Goal: Information Seeking & Learning: Learn about a topic

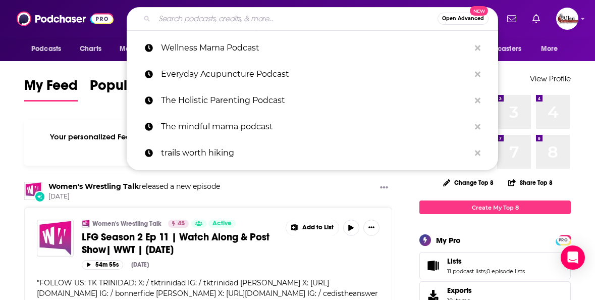
click at [238, 20] on input "Search podcasts, credits, & more..." at bounding box center [295, 19] width 283 height 16
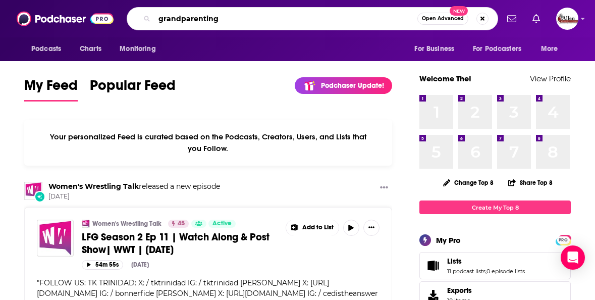
type input "grandparenting"
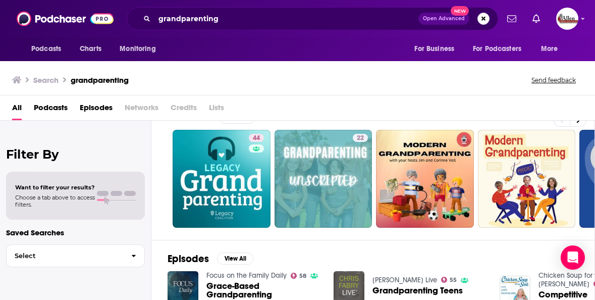
scroll to position [16, 0]
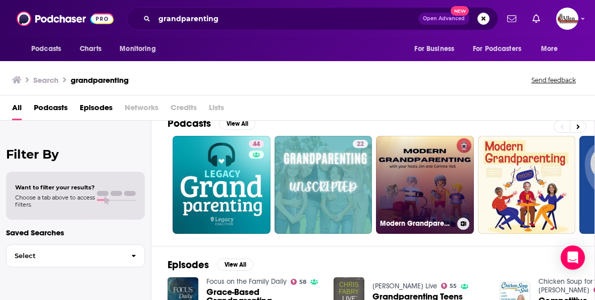
click at [422, 189] on link "Modern Grandparenting" at bounding box center [425, 185] width 98 height 98
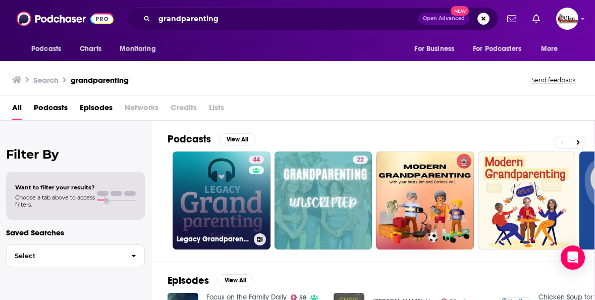
click at [234, 197] on link "44 Legacy Grandparenting" at bounding box center [222, 200] width 98 height 98
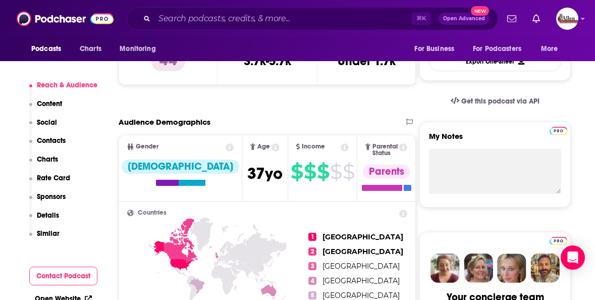
scroll to position [291, 0]
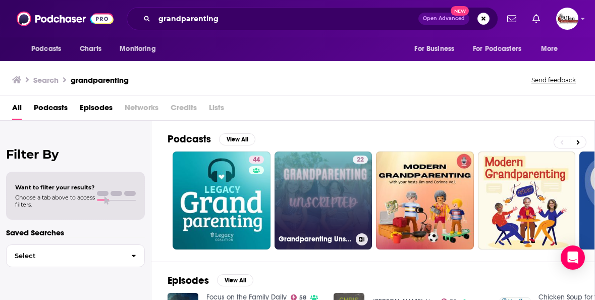
click at [344, 195] on link "22 Grandparenting Unscripted" at bounding box center [323, 200] width 98 height 98
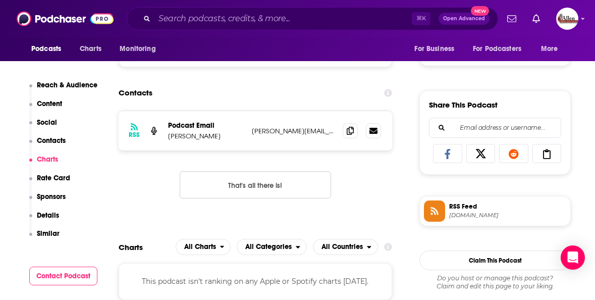
scroll to position [580, 0]
click at [352, 131] on icon at bounding box center [350, 130] width 7 height 8
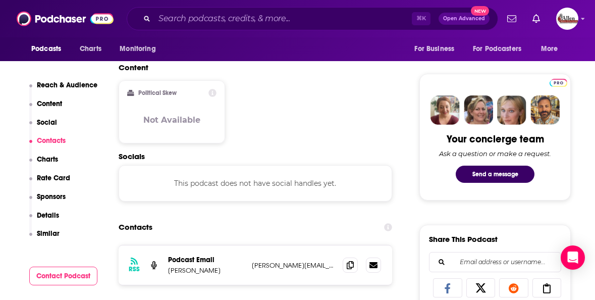
scroll to position [0, 0]
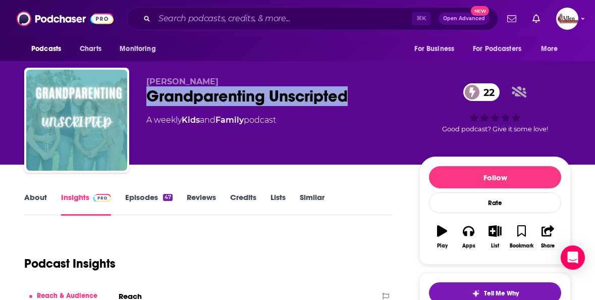
drag, startPoint x: 147, startPoint y: 97, endPoint x: 352, endPoint y: 98, distance: 205.3
click at [352, 98] on div "Grandparenting Unscripted 22" at bounding box center [274, 96] width 257 height 20
copy h2 "Grandparenting Unscripted"
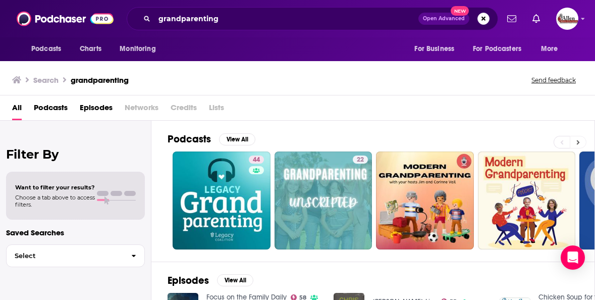
click at [578, 141] on icon at bounding box center [578, 142] width 3 height 5
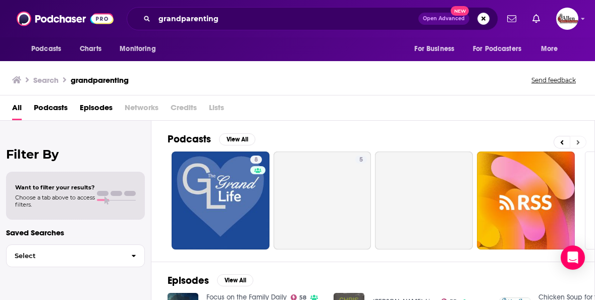
scroll to position [0, 427]
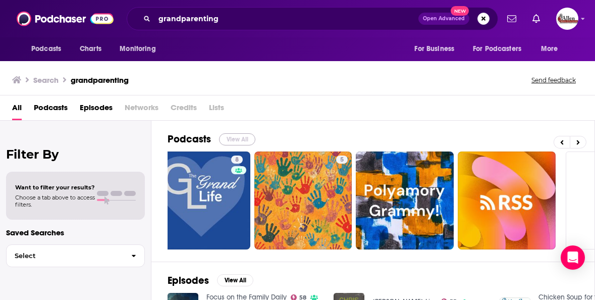
click at [238, 143] on button "View All" at bounding box center [237, 139] width 36 height 12
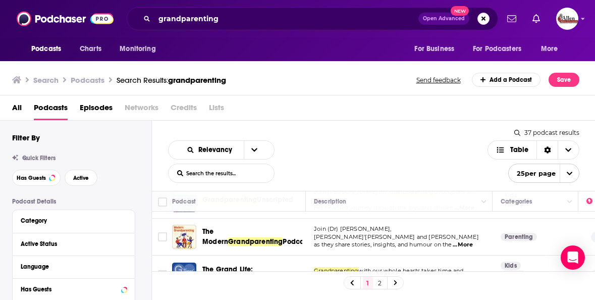
scroll to position [108, 0]
click at [468, 240] on span "...More" at bounding box center [463, 244] width 20 height 8
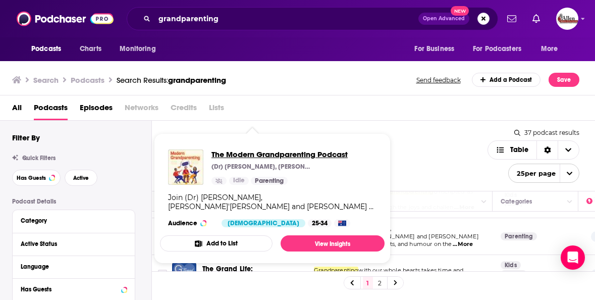
click at [270, 153] on span "The Modern Grandparenting Podcast" at bounding box center [279, 154] width 136 height 10
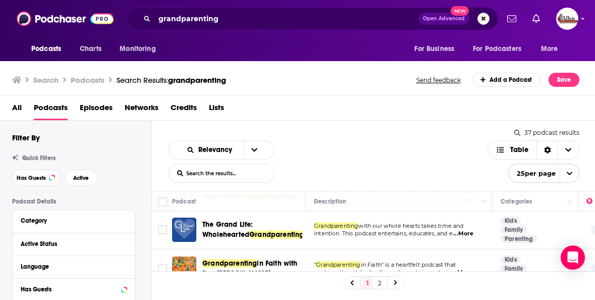
scroll to position [153, 0]
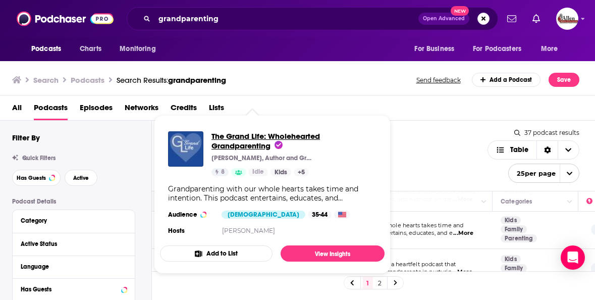
click at [288, 135] on span "The Grand Life: Wholehearted Grandparenting" at bounding box center [265, 140] width 108 height 19
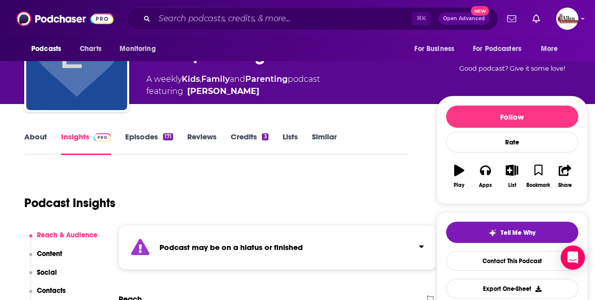
scroll to position [63, 0]
